Goal: Task Accomplishment & Management: Use online tool/utility

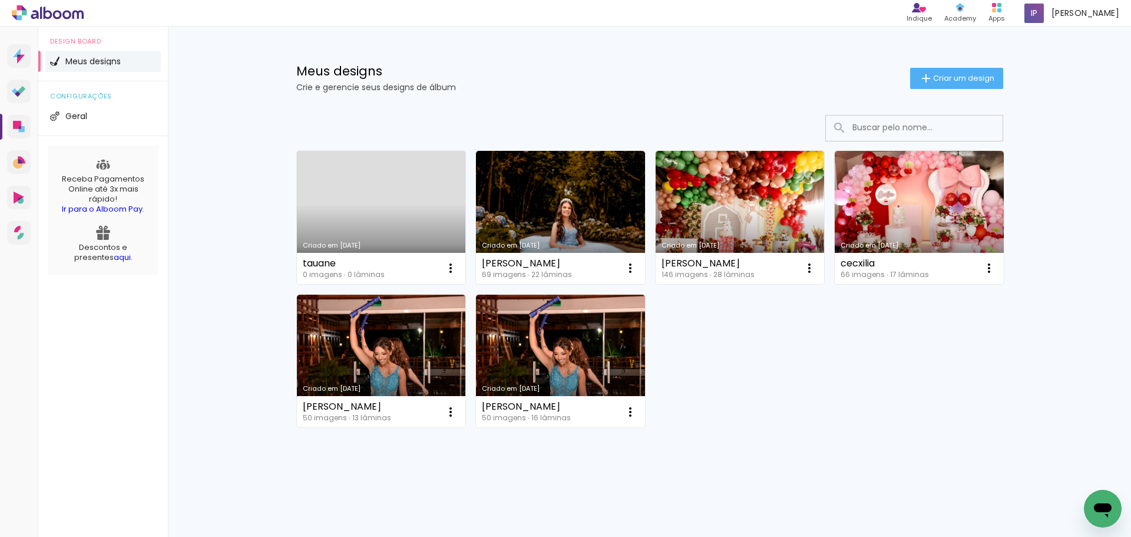
click at [380, 188] on link "Criado em [DATE]" at bounding box center [381, 217] width 169 height 133
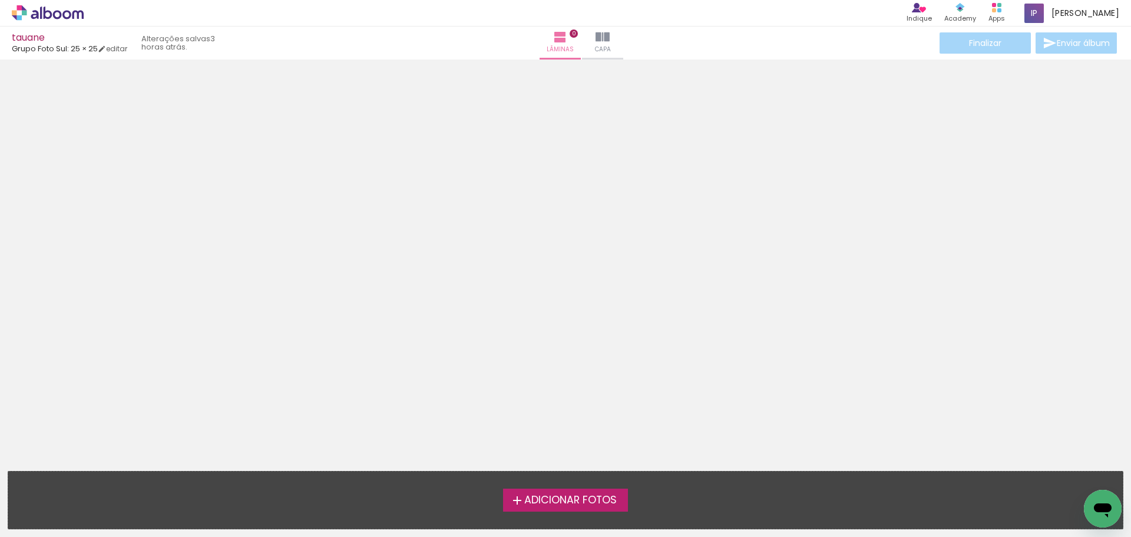
click at [585, 495] on span "Adicionar Fotos" at bounding box center [570, 500] width 92 height 11
click at [0, 0] on input "file" at bounding box center [0, 0] width 0 height 0
